Goal: Information Seeking & Learning: Learn about a topic

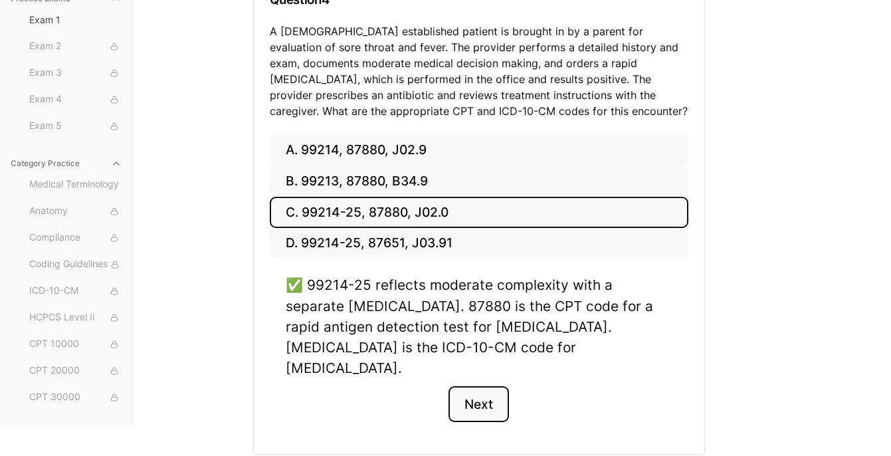
click at [474, 386] on button "Next" at bounding box center [478, 404] width 60 height 36
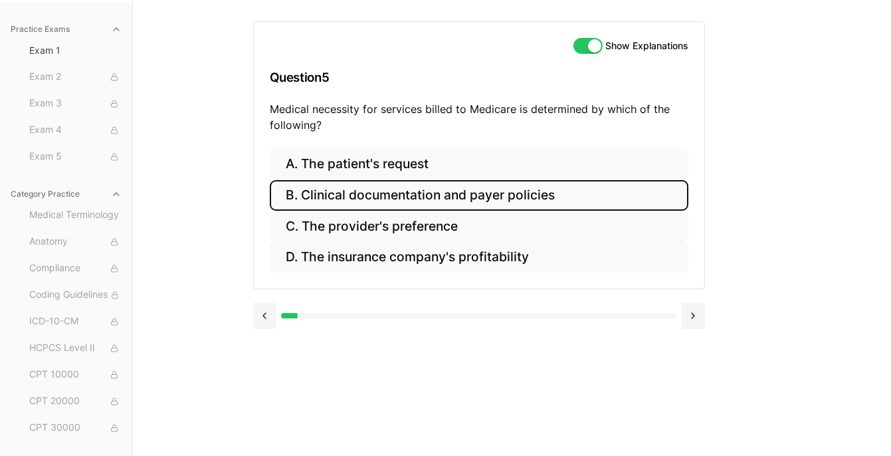
click at [391, 191] on button "B. Clinical documentation and payer policies" at bounding box center [479, 195] width 418 height 31
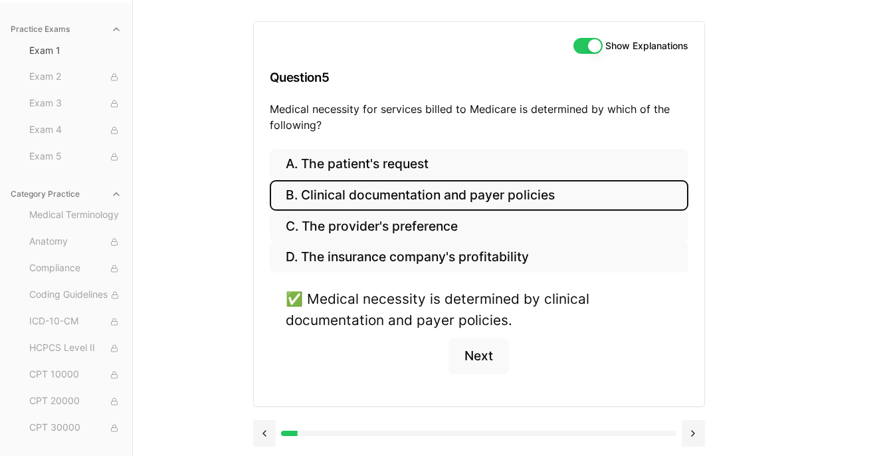
scroll to position [124, 0]
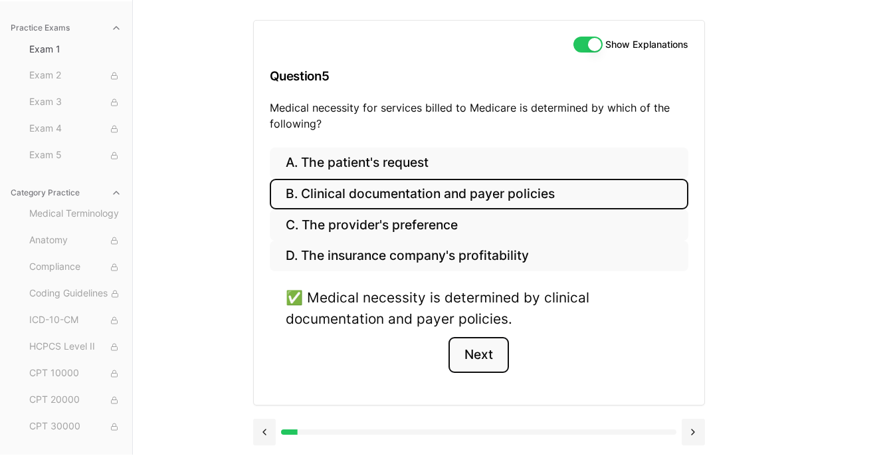
click at [474, 358] on button "Next" at bounding box center [478, 355] width 60 height 36
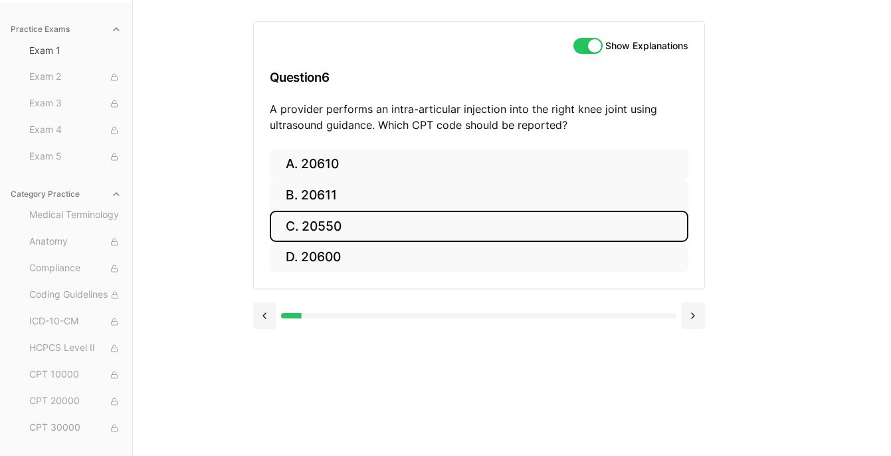
click at [325, 219] on button "C. 20550" at bounding box center [479, 226] width 418 height 31
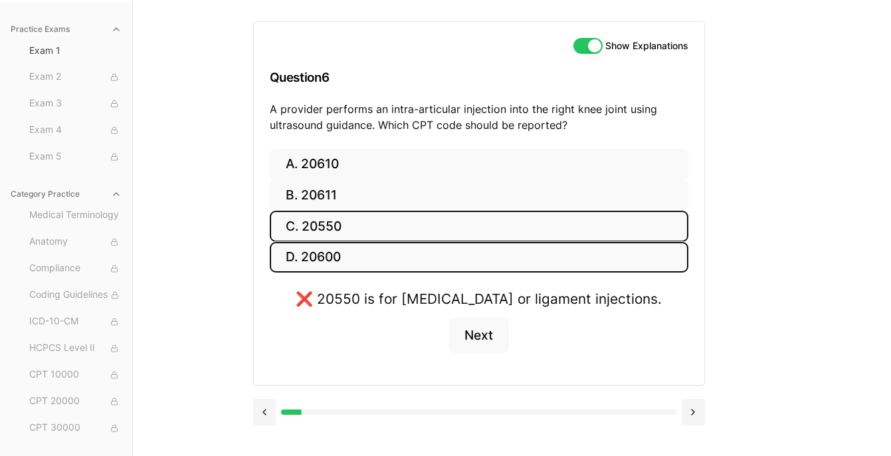
click at [326, 254] on button "D. 20600" at bounding box center [479, 257] width 418 height 31
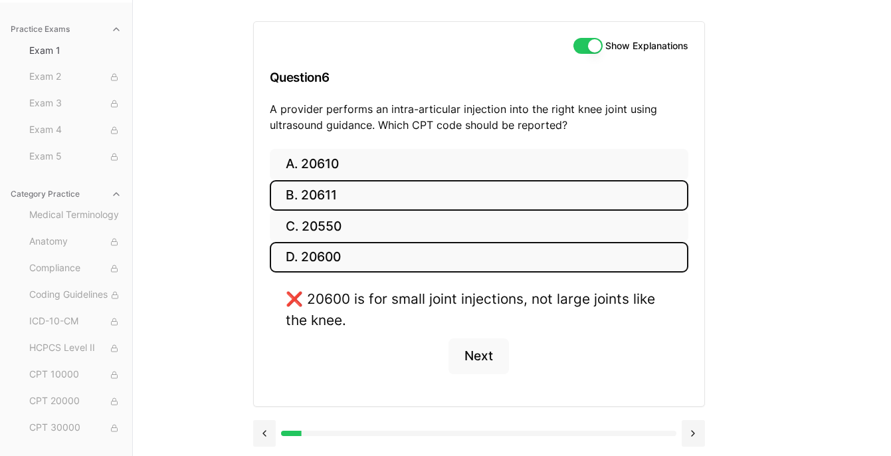
click at [314, 197] on button "B. 20611" at bounding box center [479, 195] width 418 height 31
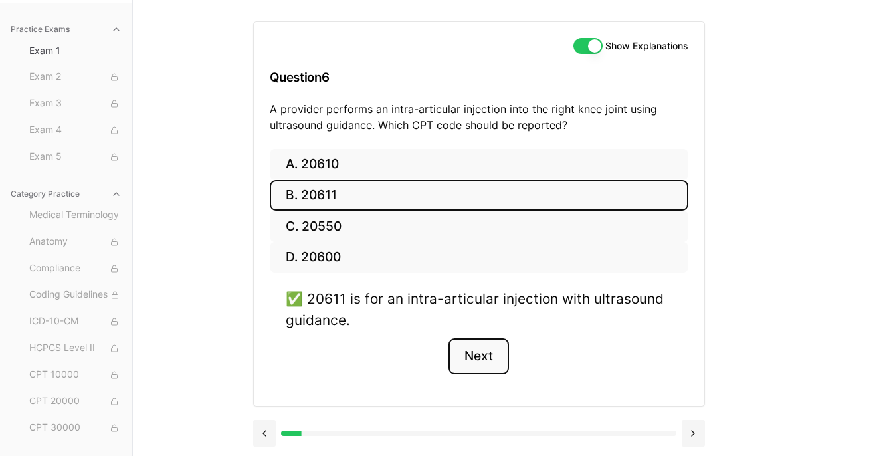
click at [478, 347] on button "Next" at bounding box center [478, 356] width 60 height 36
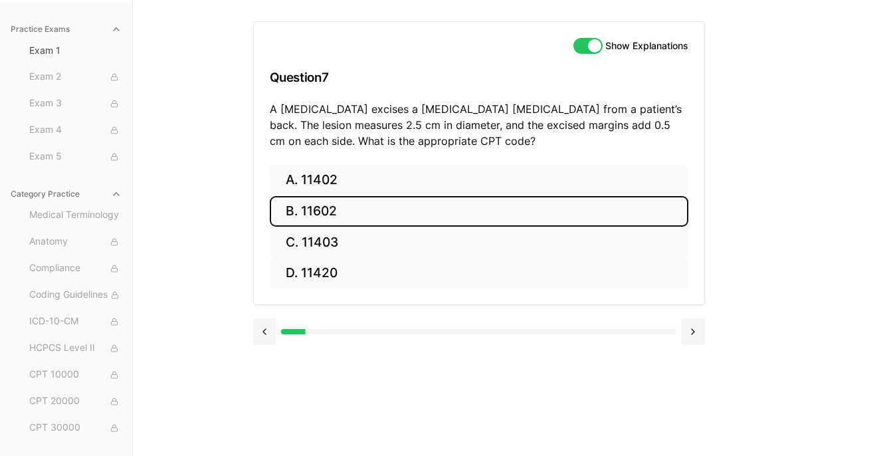
click at [319, 204] on button "B. 11602" at bounding box center [479, 211] width 418 height 31
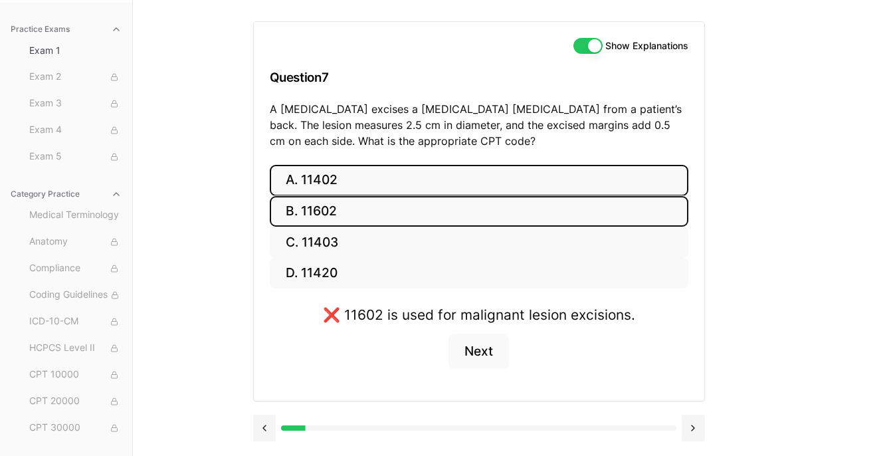
click at [315, 175] on button "A. 11402" at bounding box center [479, 180] width 418 height 31
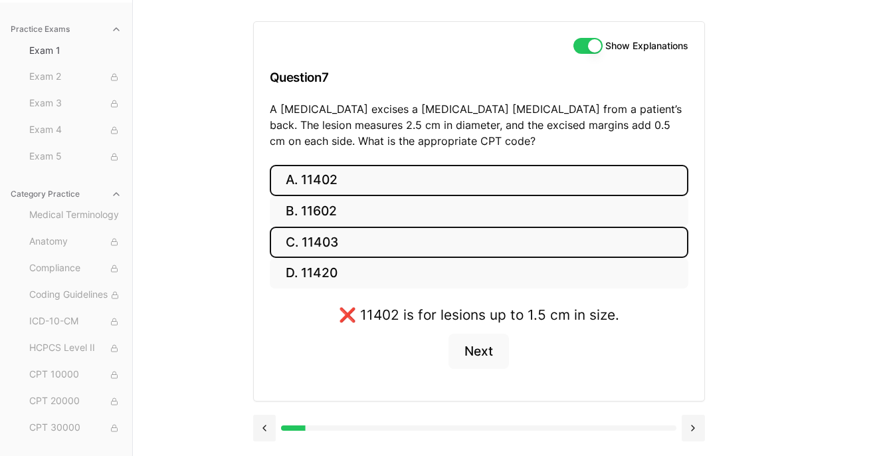
click at [325, 236] on button "C. 11403" at bounding box center [479, 241] width 418 height 31
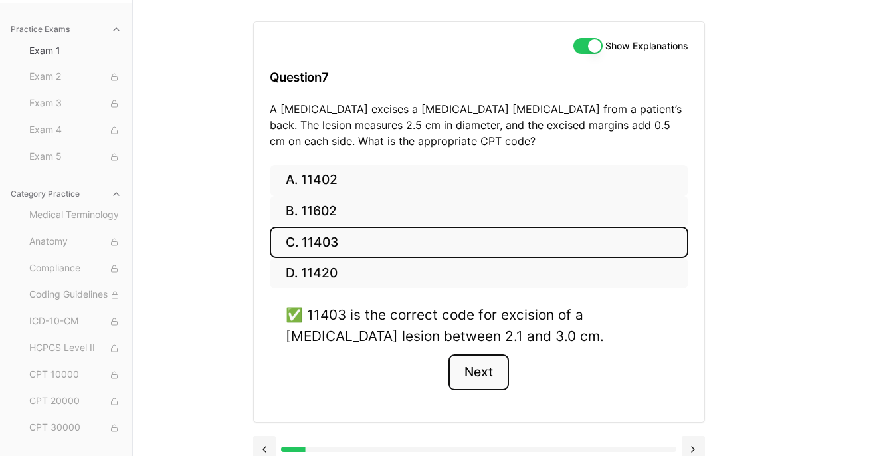
click at [475, 375] on button "Next" at bounding box center [478, 372] width 60 height 36
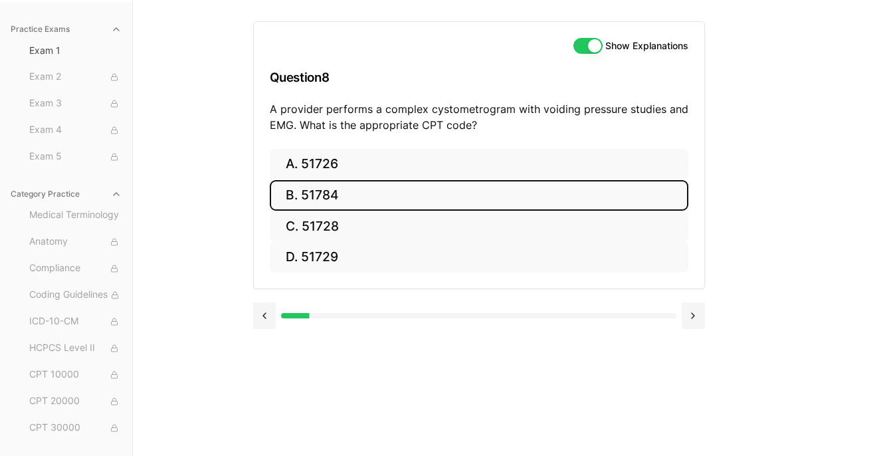
click at [327, 189] on button "B. 51784" at bounding box center [479, 195] width 418 height 31
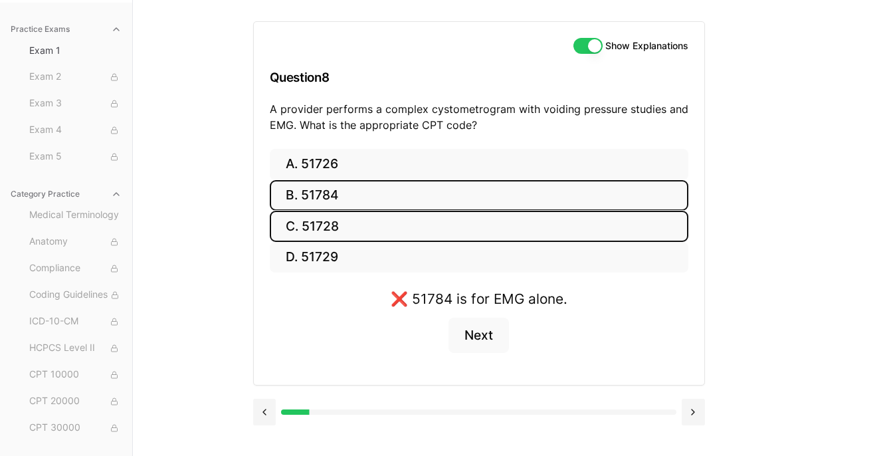
click at [323, 222] on button "C. 51728" at bounding box center [479, 226] width 418 height 31
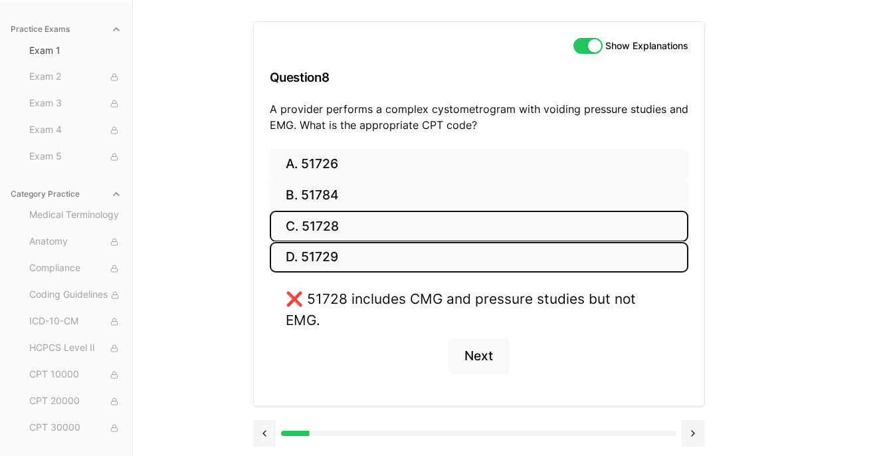
click at [321, 250] on button "D. 51729" at bounding box center [479, 257] width 418 height 31
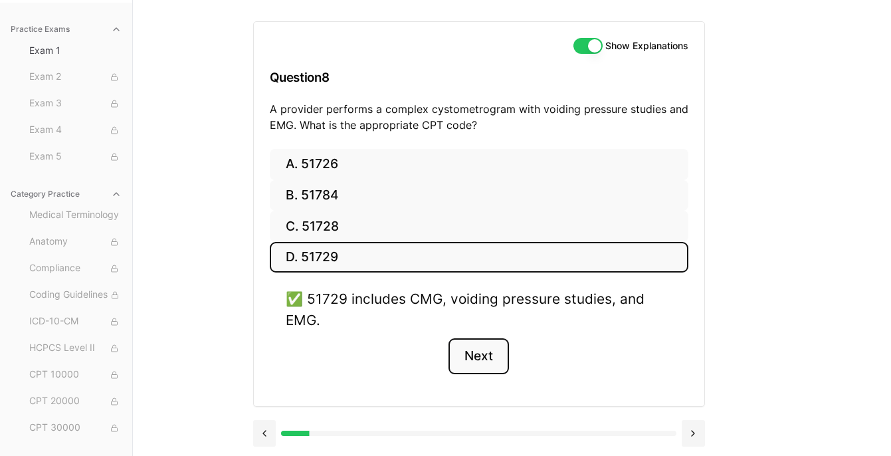
click at [480, 355] on button "Next" at bounding box center [478, 356] width 60 height 36
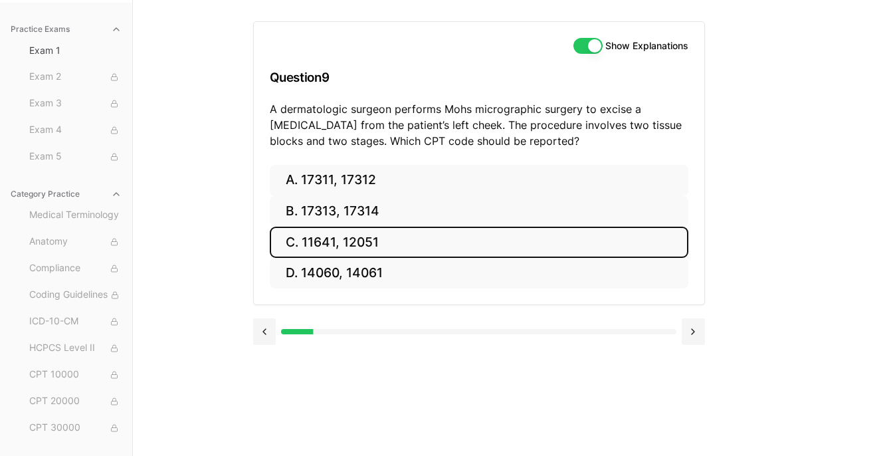
click at [354, 234] on button "C. 11641, 12051" at bounding box center [479, 241] width 418 height 31
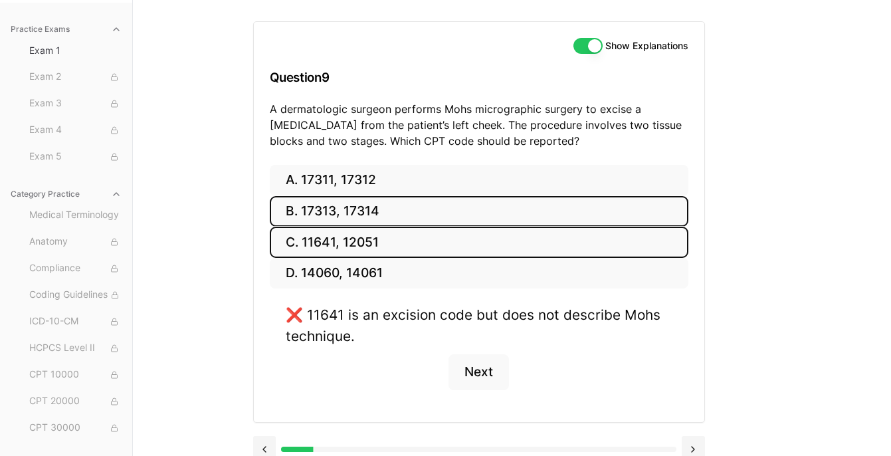
click at [338, 208] on button "B. 17313, 17314" at bounding box center [479, 211] width 418 height 31
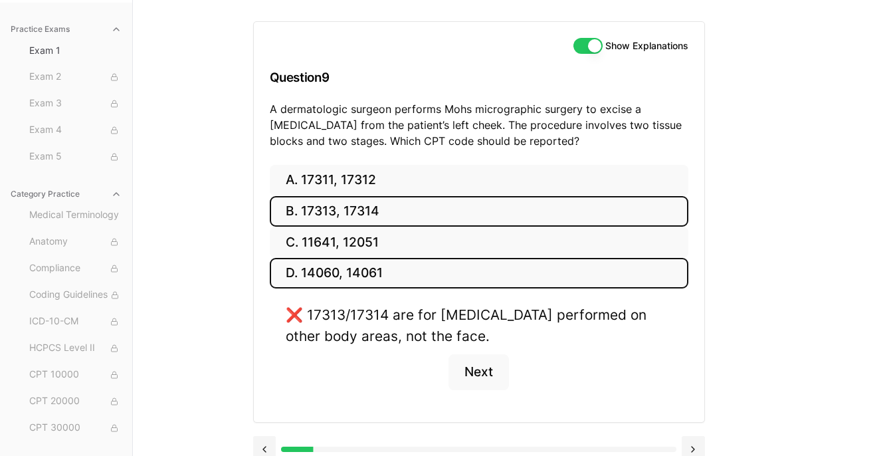
click at [351, 269] on button "D. 14060, 14061" at bounding box center [479, 273] width 418 height 31
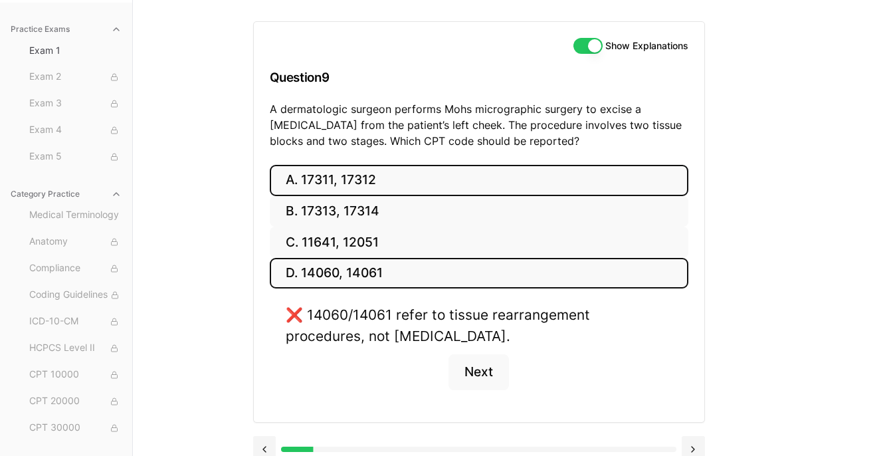
click at [326, 177] on button "A. 17311, 17312" at bounding box center [479, 180] width 418 height 31
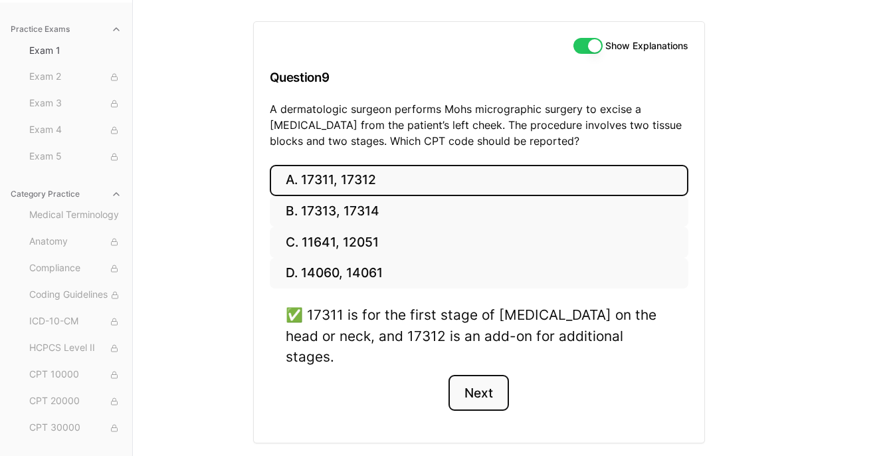
click at [482, 375] on button "Next" at bounding box center [478, 393] width 60 height 36
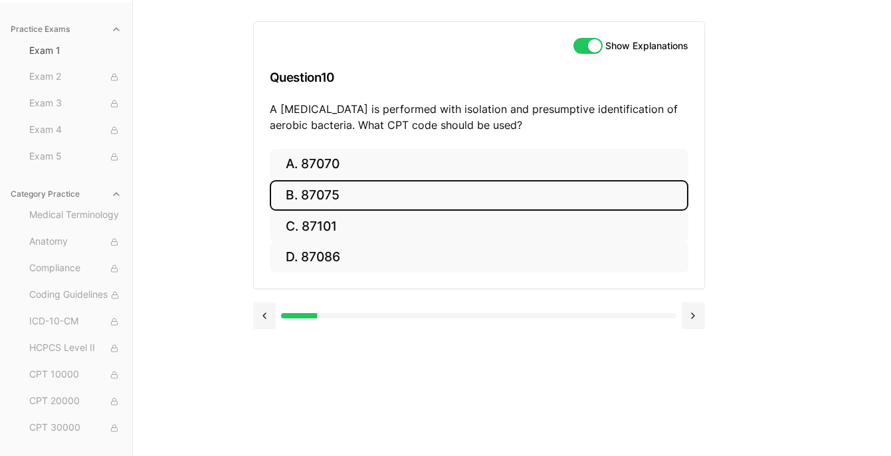
click at [326, 190] on button "B. 87075" at bounding box center [479, 195] width 418 height 31
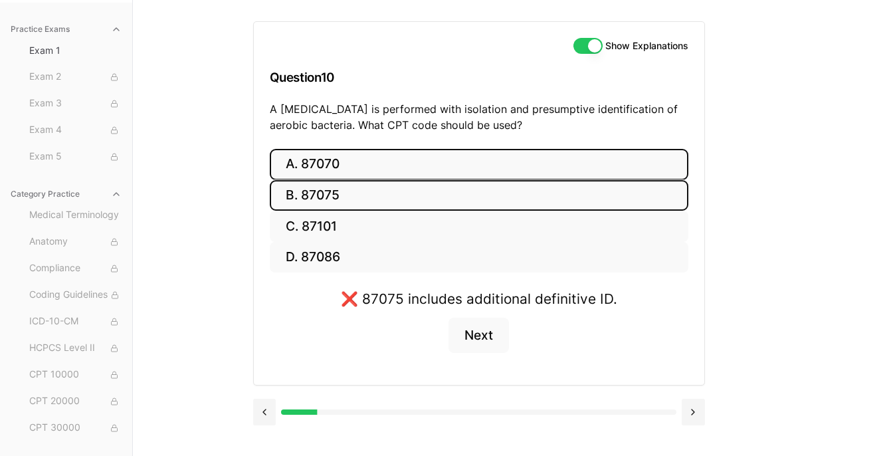
click at [315, 159] on button "A. 87070" at bounding box center [479, 164] width 418 height 31
